Goal: Navigation & Orientation: Go to known website

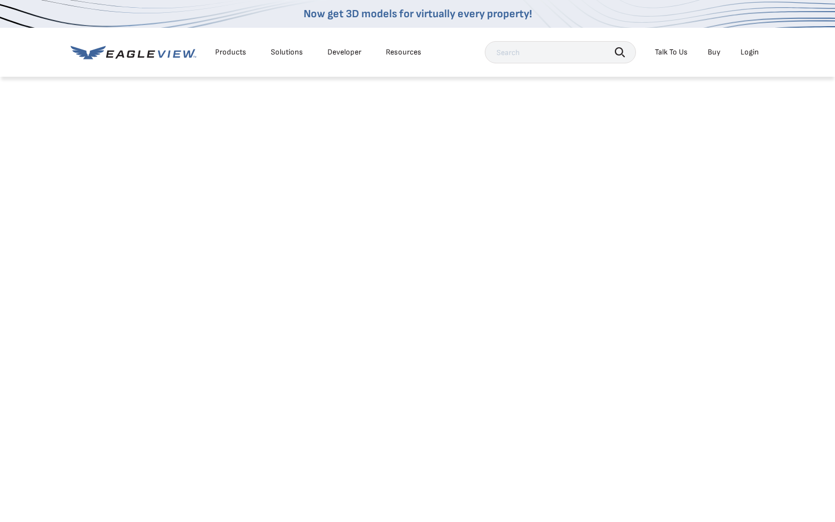
click at [747, 52] on div "Login" at bounding box center [750, 52] width 18 height 10
click at [749, 56] on div "Login" at bounding box center [750, 52] width 18 height 10
click at [751, 50] on div "Login" at bounding box center [750, 52] width 18 height 10
click at [591, 56] on input "text" at bounding box center [560, 52] width 151 height 22
click at [754, 52] on div "Login" at bounding box center [750, 52] width 18 height 10
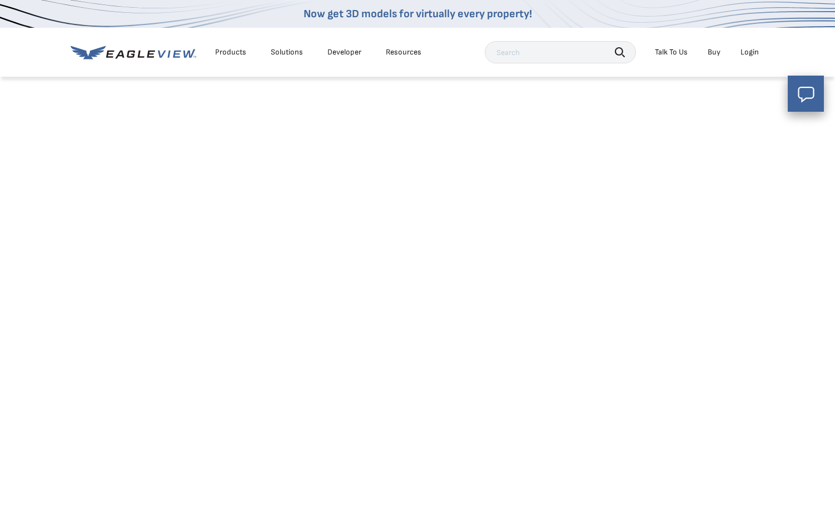
click at [753, 53] on div "Login" at bounding box center [750, 52] width 18 height 10
click at [151, 63] on div "Products Solutions Developer Resources Search Talk To Us Buy Login" at bounding box center [418, 52] width 694 height 49
click at [153, 59] on icon at bounding box center [134, 53] width 126 height 14
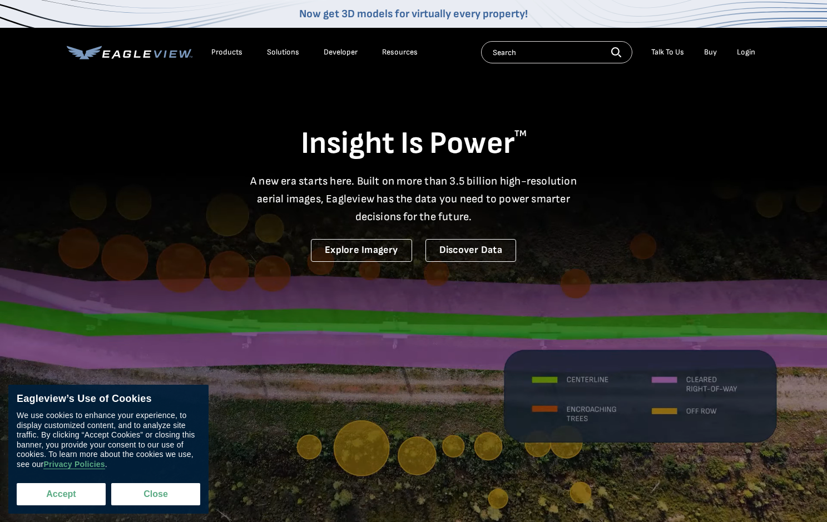
click at [69, 498] on button "Accept" at bounding box center [61, 494] width 89 height 22
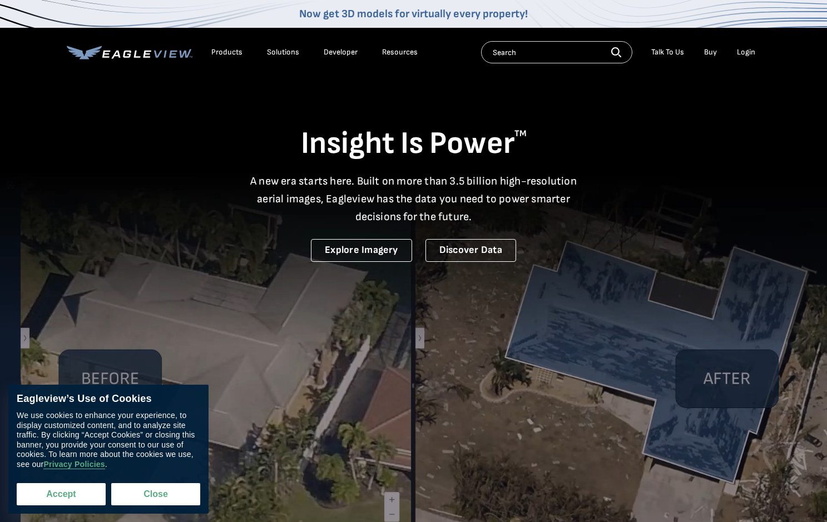
checkbox input "true"
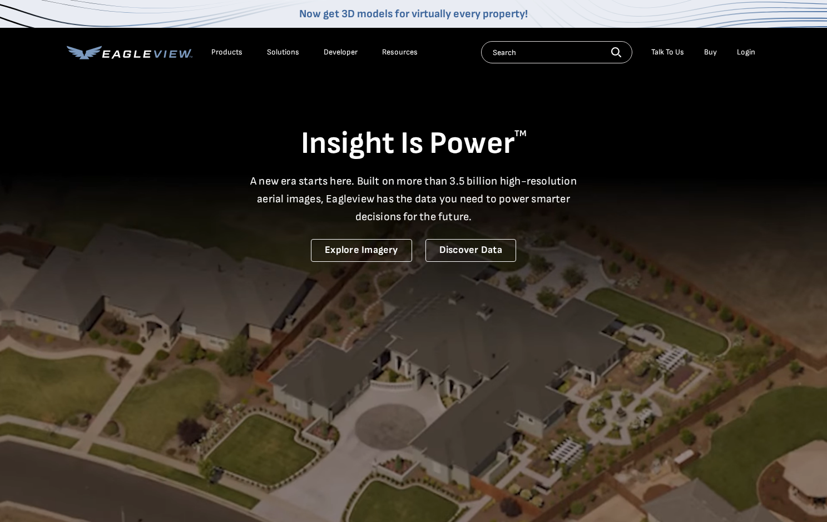
click at [745, 52] on div "Login" at bounding box center [746, 52] width 18 height 10
